Goal: Transaction & Acquisition: Purchase product/service

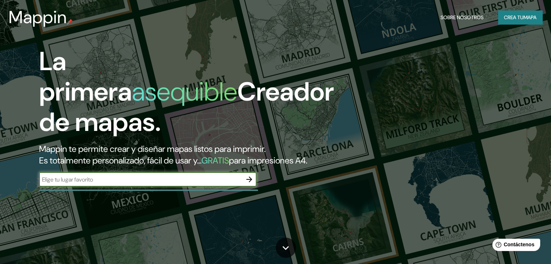
click at [214, 184] on input "text" at bounding box center [140, 180] width 203 height 8
type input "guadalupe, nuevo leon"
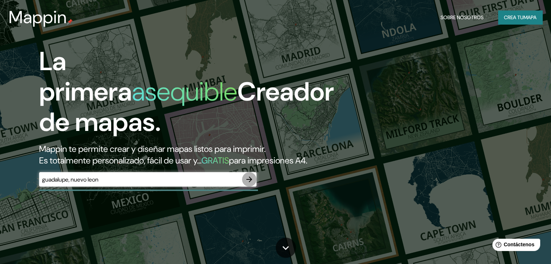
click at [251, 183] on icon "button" at bounding box center [249, 180] width 6 height 6
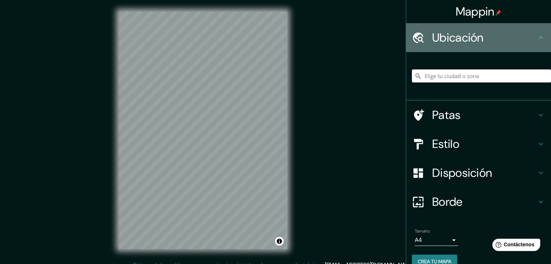
click at [479, 35] on h4 "Ubicación" at bounding box center [484, 37] width 104 height 14
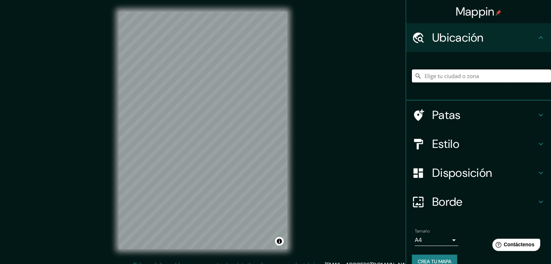
click at [486, 74] on input "Elige tu ciudad o zona" at bounding box center [481, 76] width 139 height 13
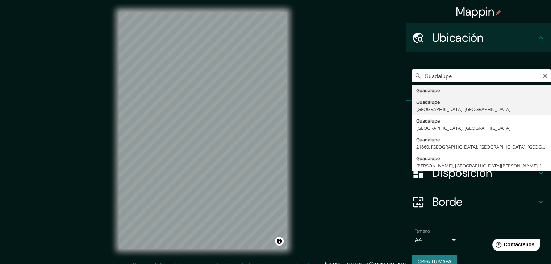
type input "[GEOGRAPHIC_DATA], [GEOGRAPHIC_DATA], [GEOGRAPHIC_DATA]"
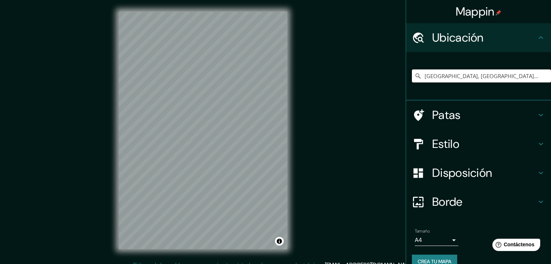
click at [512, 139] on h4 "Estilo" at bounding box center [484, 144] width 104 height 14
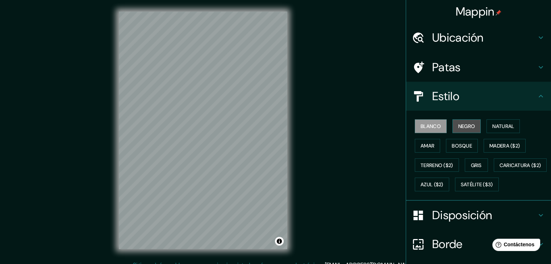
click at [465, 129] on font "Negro" at bounding box center [466, 126] width 17 height 7
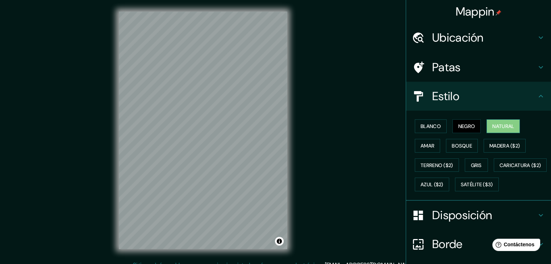
click at [498, 123] on font "Natural" at bounding box center [503, 126] width 22 height 7
click at [495, 145] on font "Madera ($2)" at bounding box center [504, 146] width 30 height 7
click at [493, 125] on font "Natural" at bounding box center [503, 126] width 22 height 7
click at [461, 188] on font "Satélite ($3)" at bounding box center [477, 185] width 32 height 7
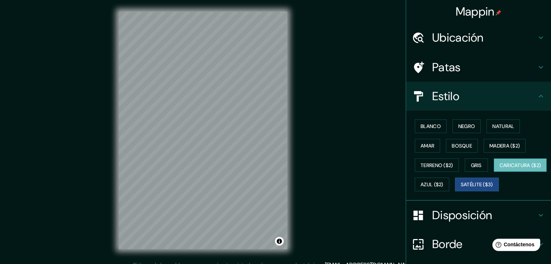
click at [499, 169] on font "Caricatura ($2)" at bounding box center [520, 165] width 42 height 7
click at [442, 162] on font "Terreno ($2)" at bounding box center [437, 165] width 33 height 7
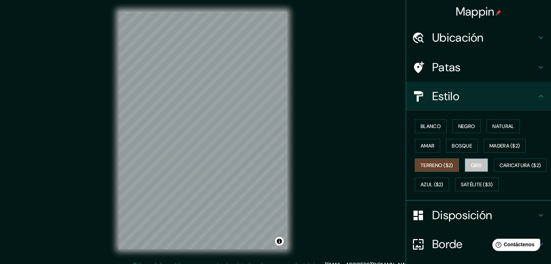
click at [471, 163] on font "Gris" at bounding box center [476, 165] width 11 height 7
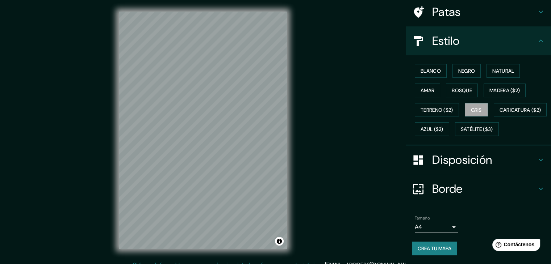
click at [492, 157] on h4 "Disposición" at bounding box center [484, 160] width 104 height 14
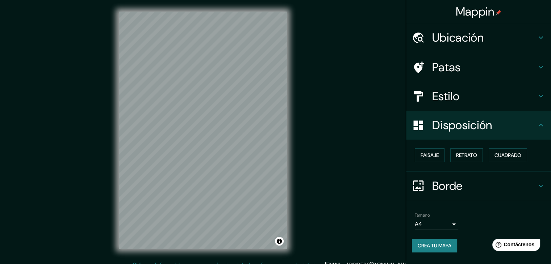
click at [542, 124] on icon at bounding box center [540, 125] width 9 height 9
click at [502, 64] on h4 "Patas" at bounding box center [484, 67] width 104 height 14
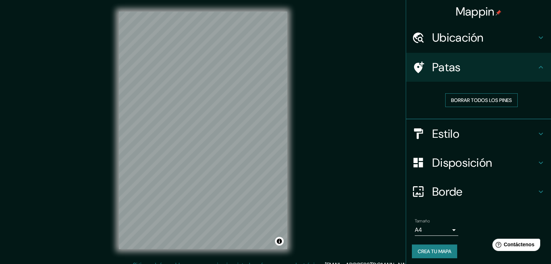
click at [490, 100] on font "Borrar todos los pines" at bounding box center [481, 100] width 61 height 7
click at [536, 69] on icon at bounding box center [540, 67] width 9 height 9
click at [536, 38] on icon at bounding box center [540, 37] width 9 height 9
